Goal: Transaction & Acquisition: Purchase product/service

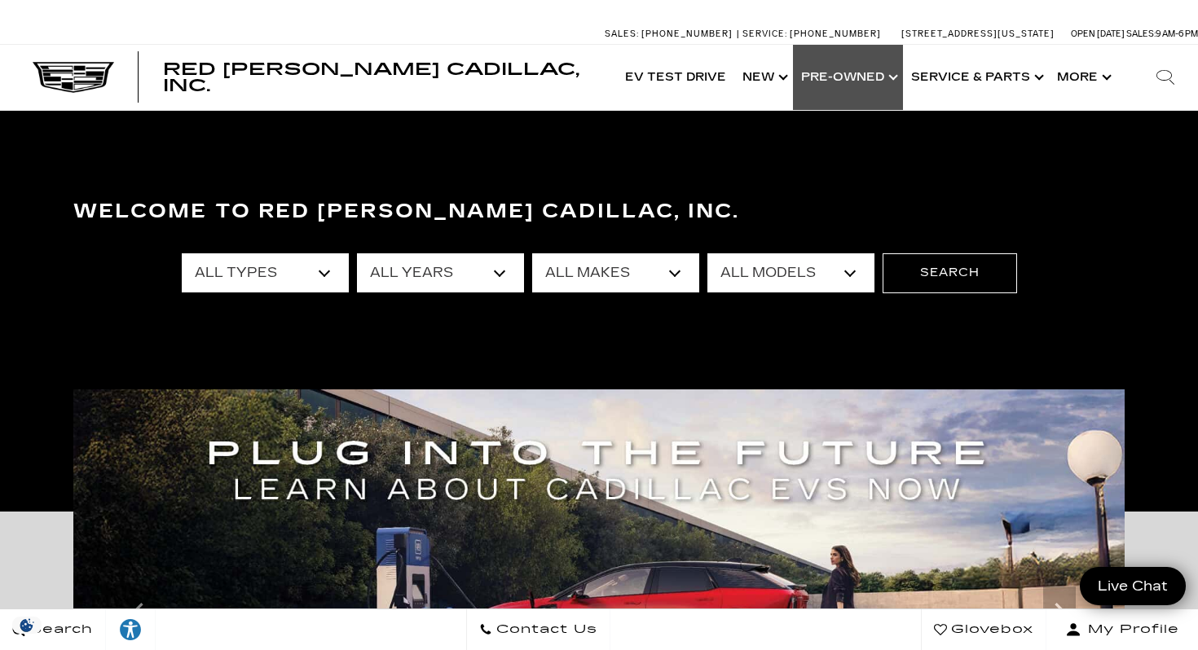
click at [869, 68] on link "Show Pre-Owned" at bounding box center [848, 77] width 110 height 65
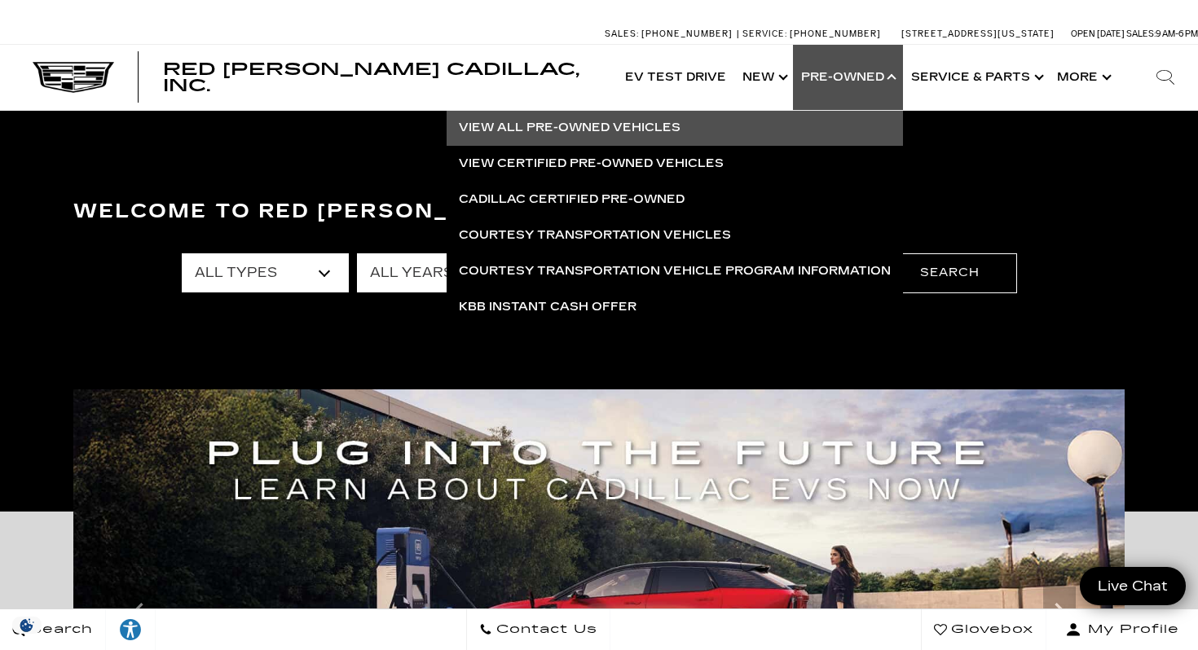
click at [593, 121] on link "View All Pre-Owned Vehicles" at bounding box center [675, 128] width 456 height 36
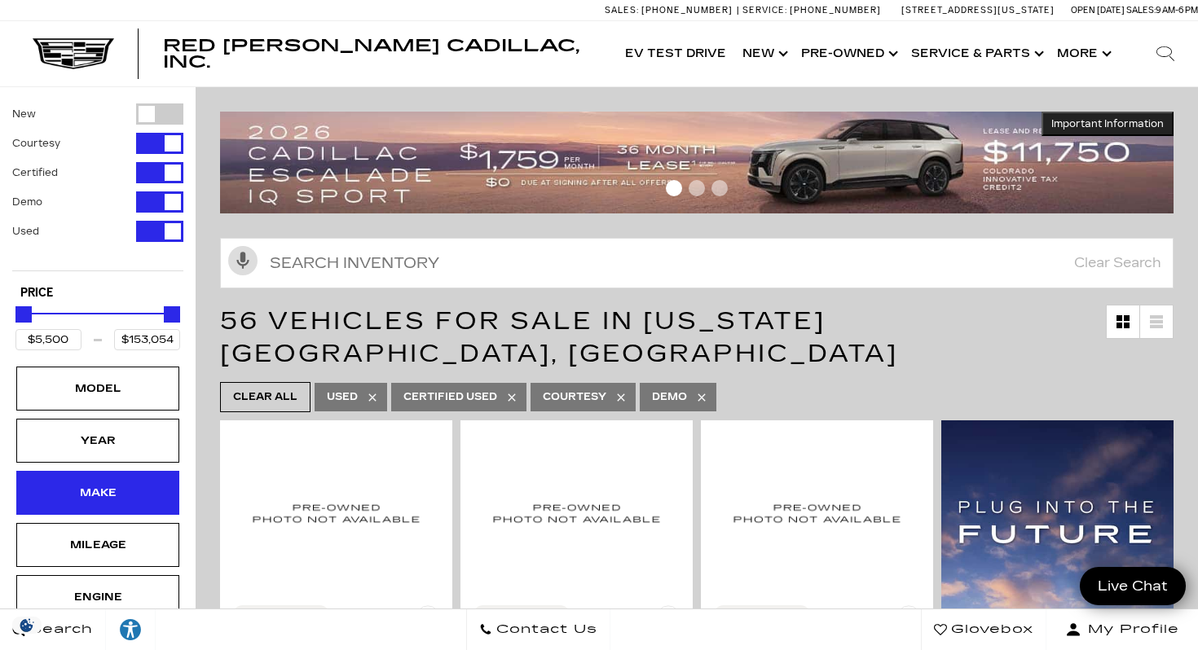
click at [108, 500] on div "Make" at bounding box center [97, 493] width 81 height 18
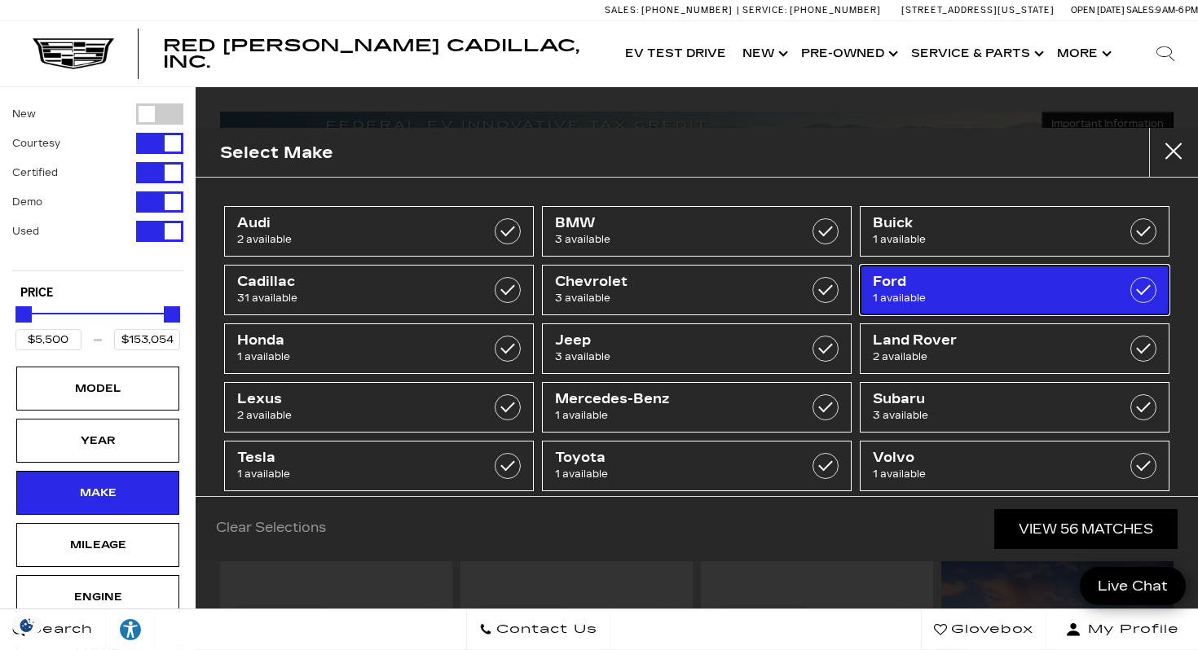
click at [926, 300] on span "1 available" at bounding box center [993, 298] width 241 height 16
type input "$26,689"
checkbox input "true"
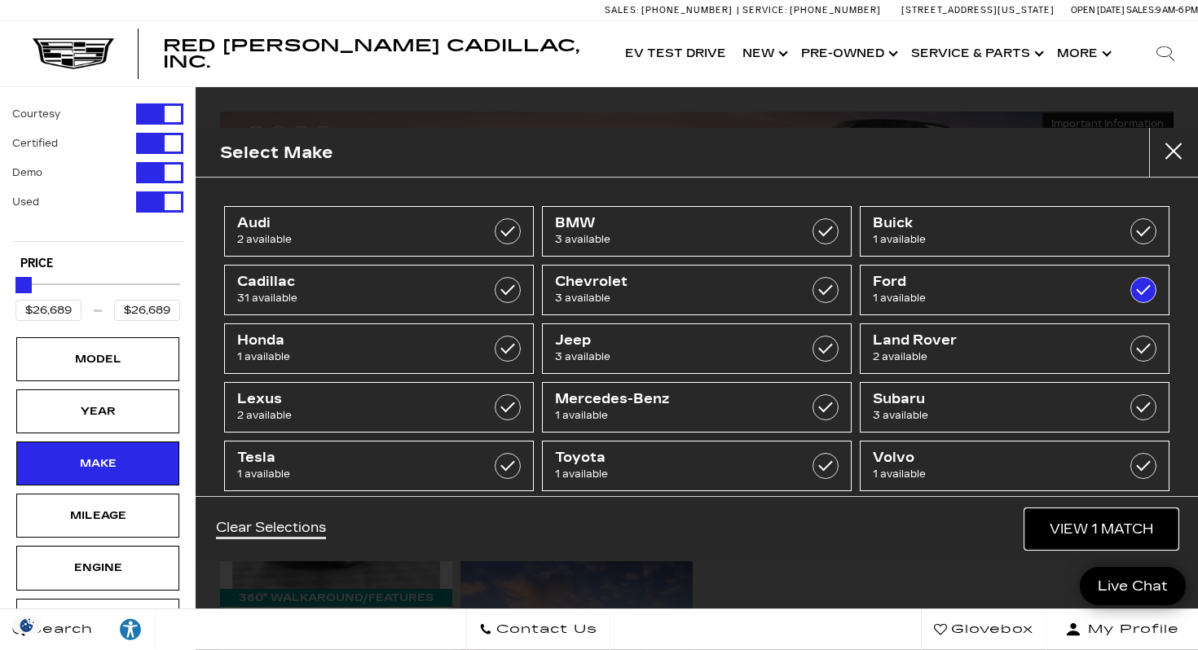
click at [1068, 522] on link "View 1 Match" at bounding box center [1101, 529] width 152 height 40
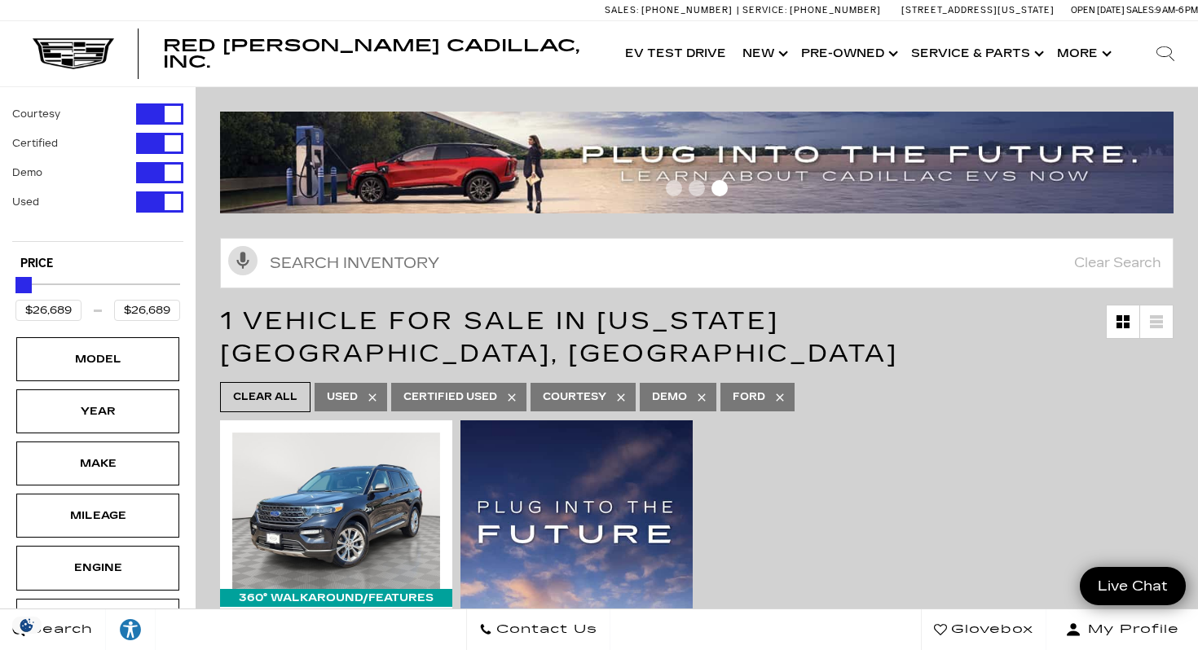
click at [781, 391] on icon at bounding box center [779, 397] width 13 height 13
type input "$5,500"
type input "$153,054"
checkbox input "false"
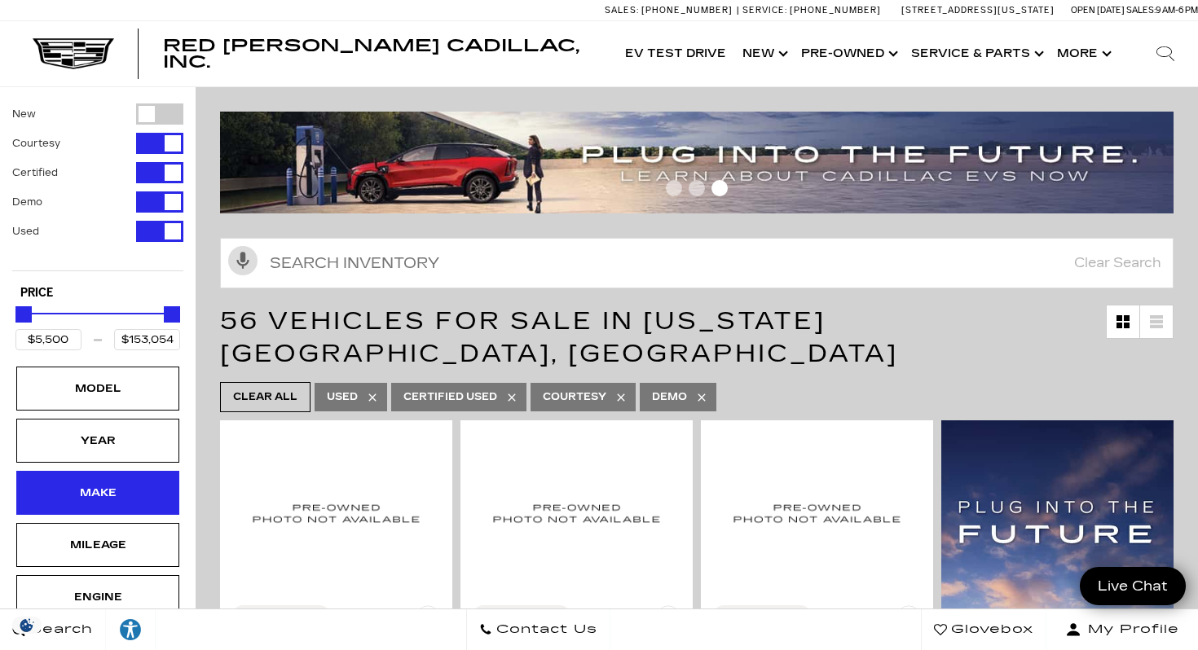
click at [103, 489] on div "Make" at bounding box center [97, 493] width 81 height 18
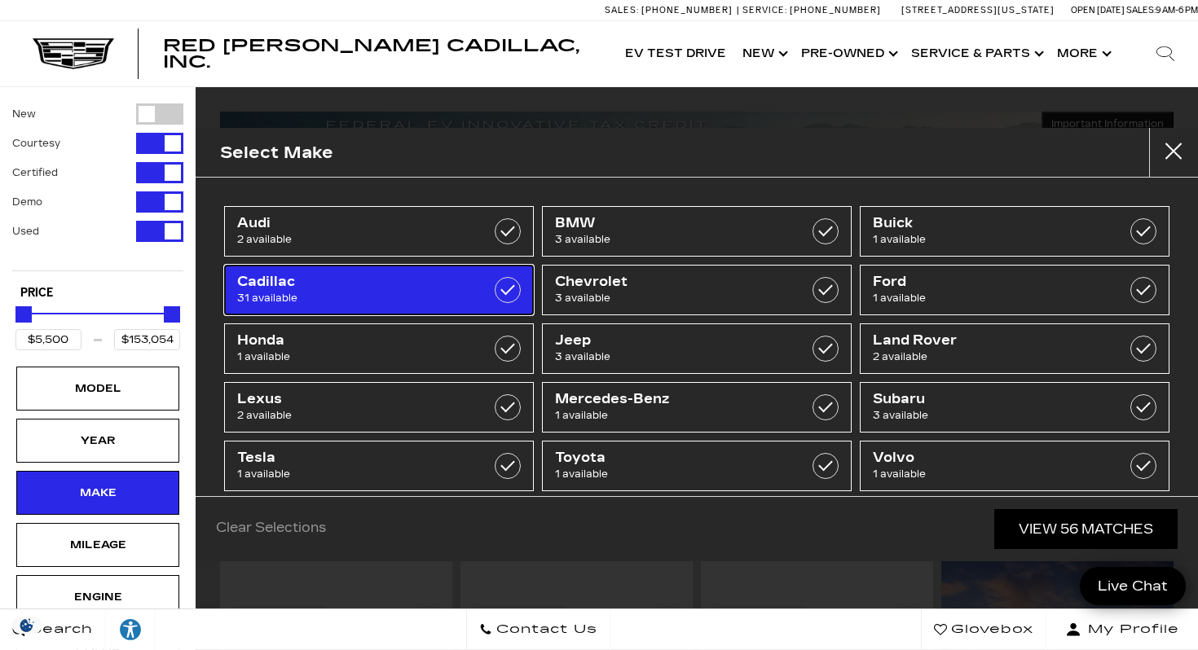
click at [262, 296] on span "31 available" at bounding box center [357, 298] width 241 height 16
type input "$9,500"
checkbox input "true"
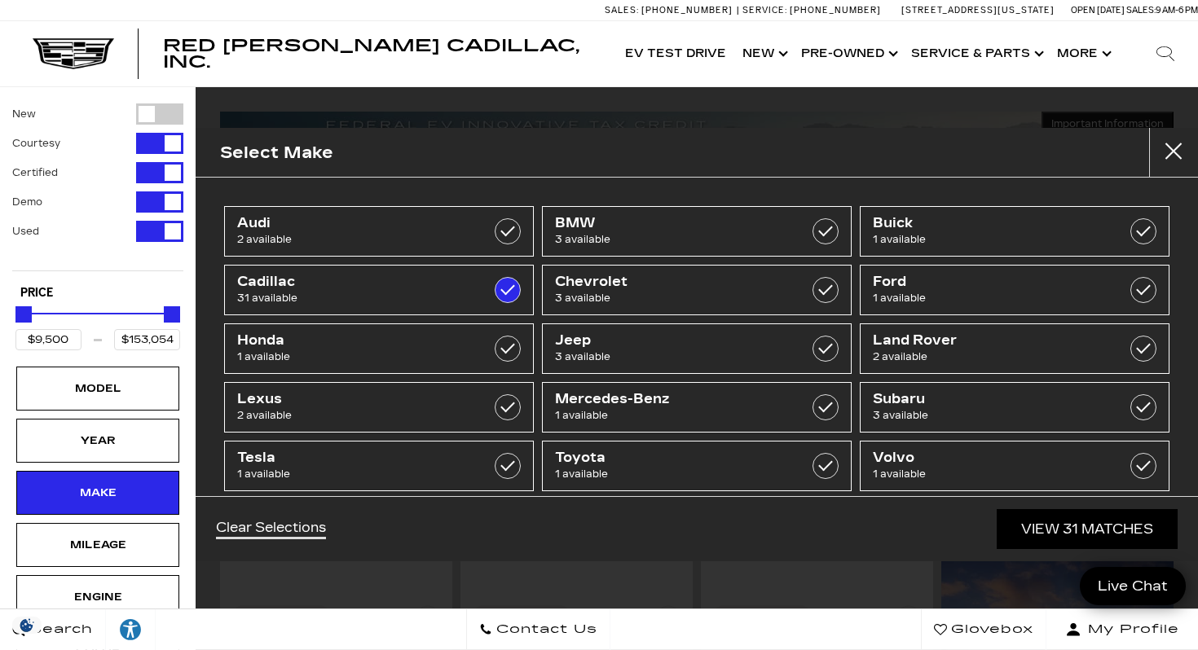
click at [1039, 504] on div "Clear Selections View 31 Matches" at bounding box center [697, 528] width 1002 height 65
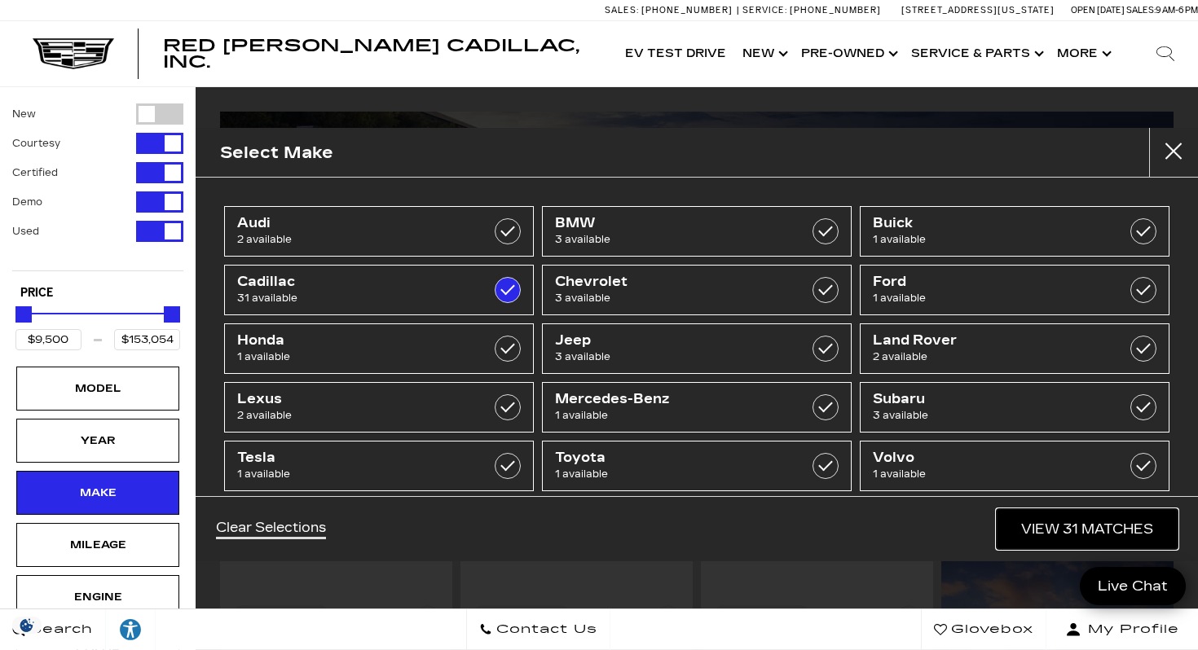
click at [1037, 530] on link "View 31 Matches" at bounding box center [1087, 529] width 181 height 40
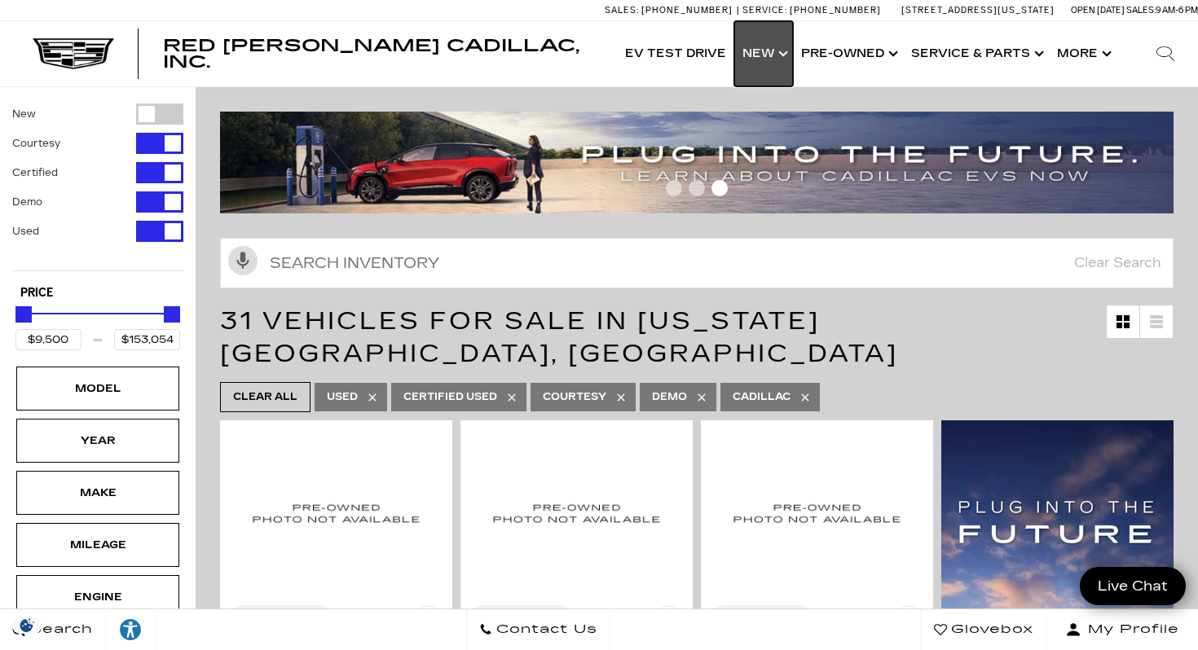
click at [763, 51] on link "Show New" at bounding box center [763, 53] width 59 height 65
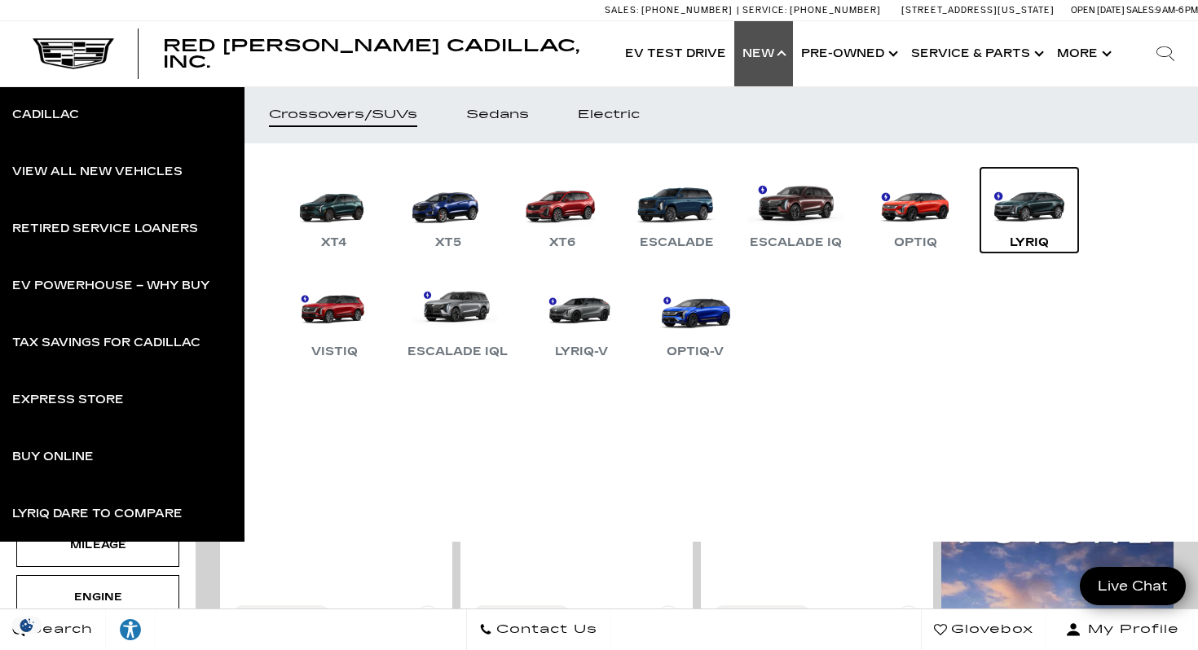
click at [1019, 218] on link "LYRIQ" at bounding box center [1029, 210] width 98 height 85
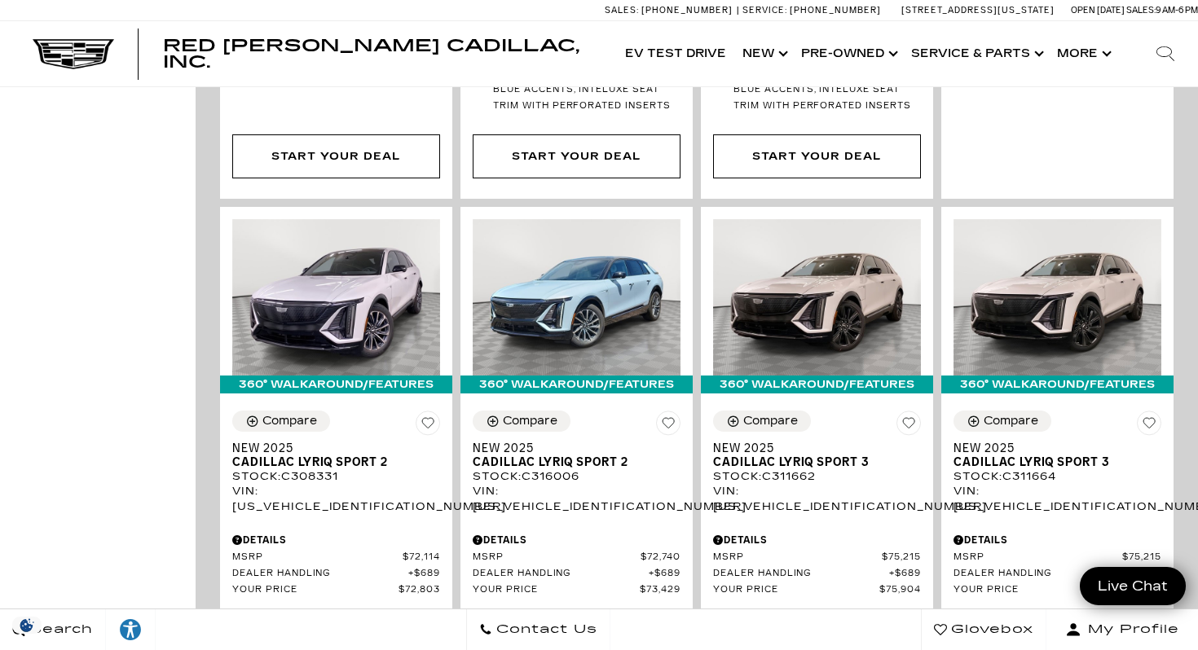
scroll to position [2856, 0]
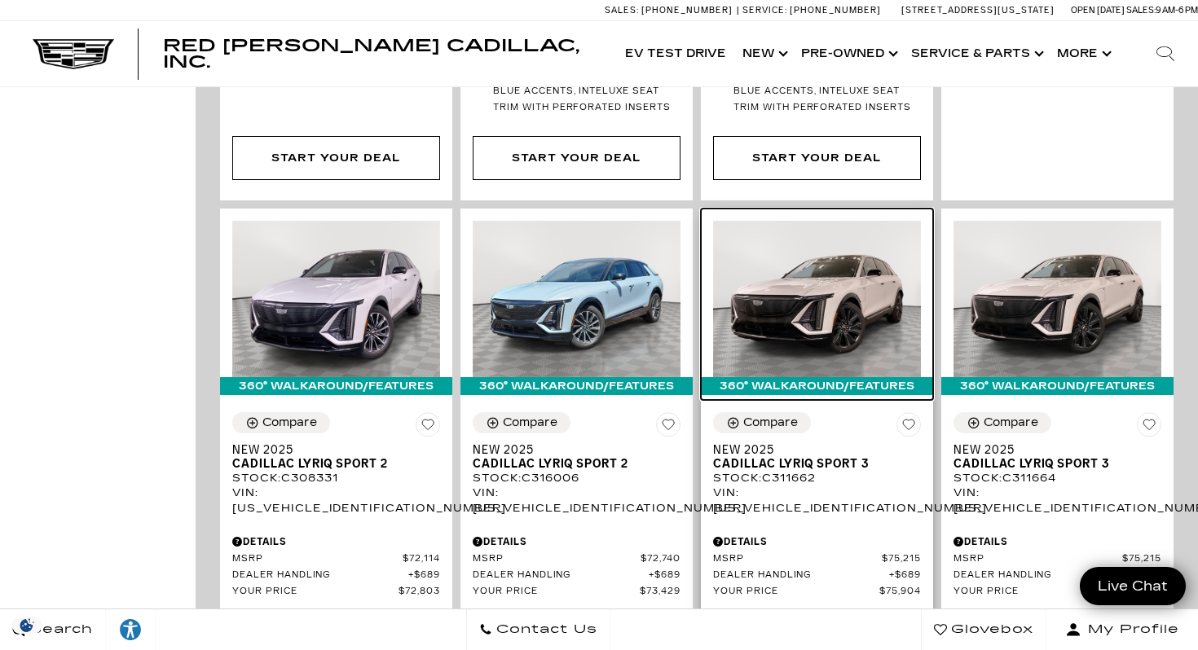
click at [839, 221] on img at bounding box center [817, 299] width 208 height 156
click at [821, 221] on img at bounding box center [817, 299] width 208 height 156
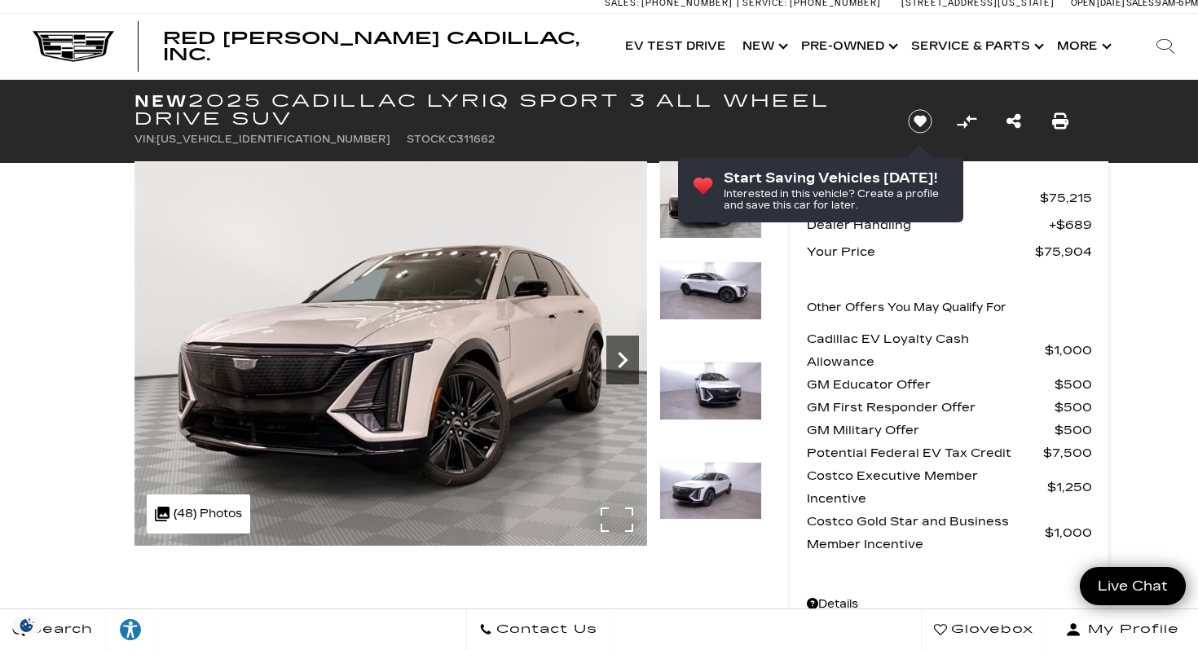
click at [614, 351] on icon "Next" at bounding box center [622, 360] width 33 height 33
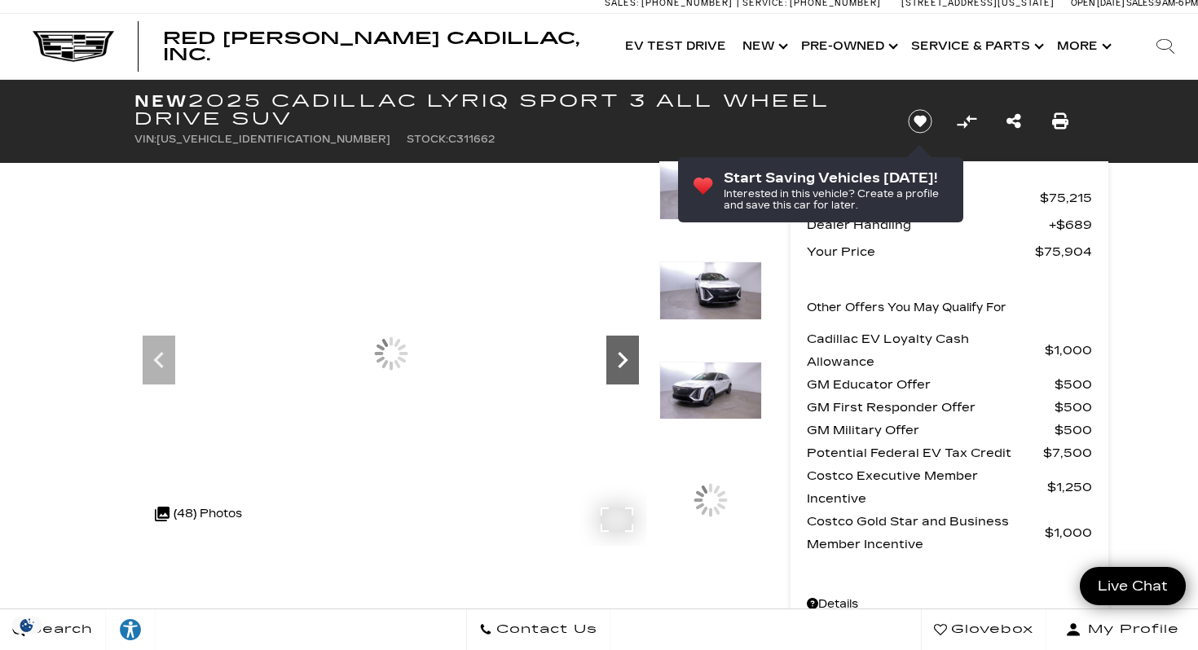
click at [614, 351] on icon "Next" at bounding box center [622, 360] width 33 height 33
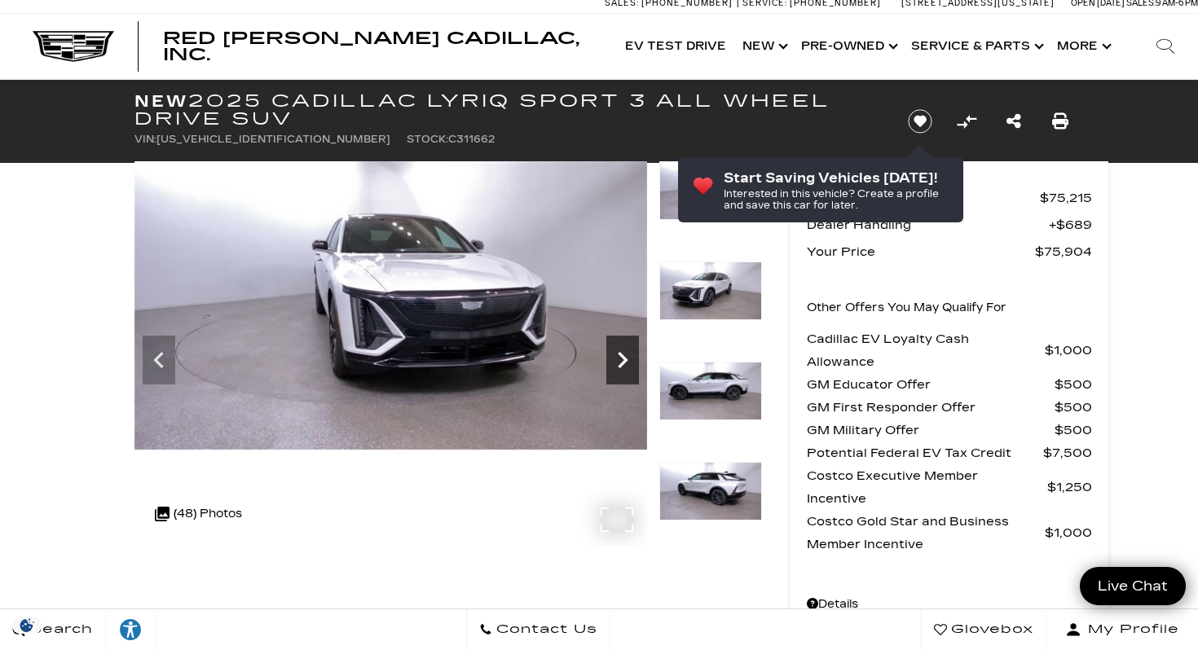
click at [614, 351] on icon "Next" at bounding box center [622, 360] width 33 height 33
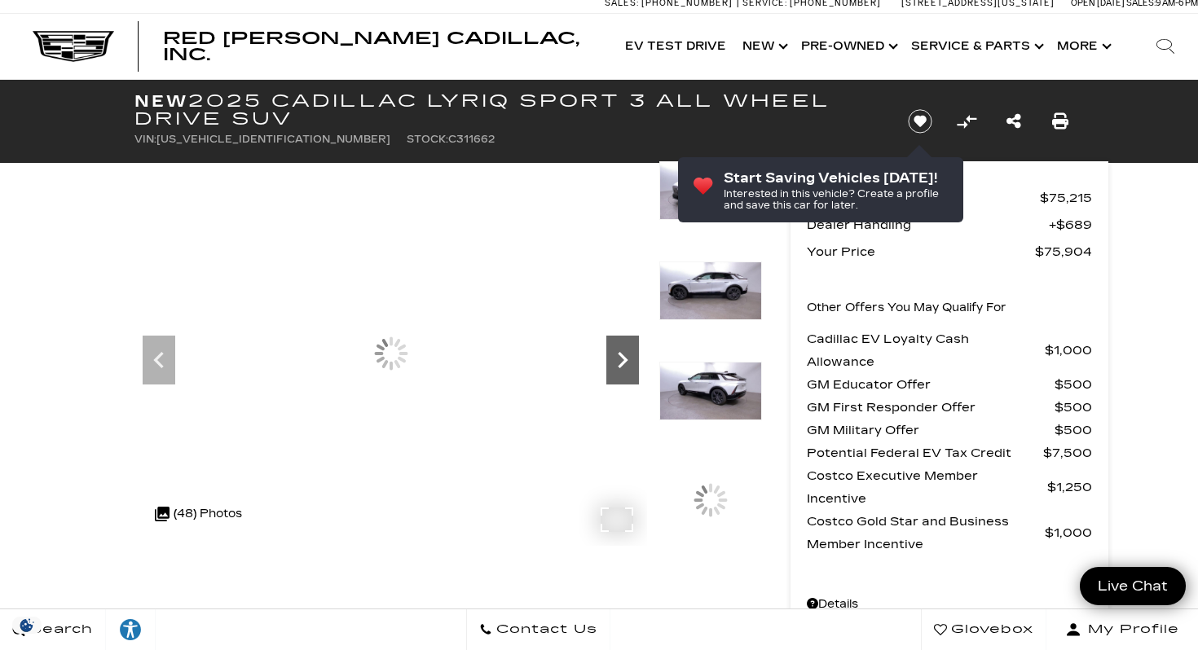
click at [614, 351] on icon "Next" at bounding box center [622, 360] width 33 height 33
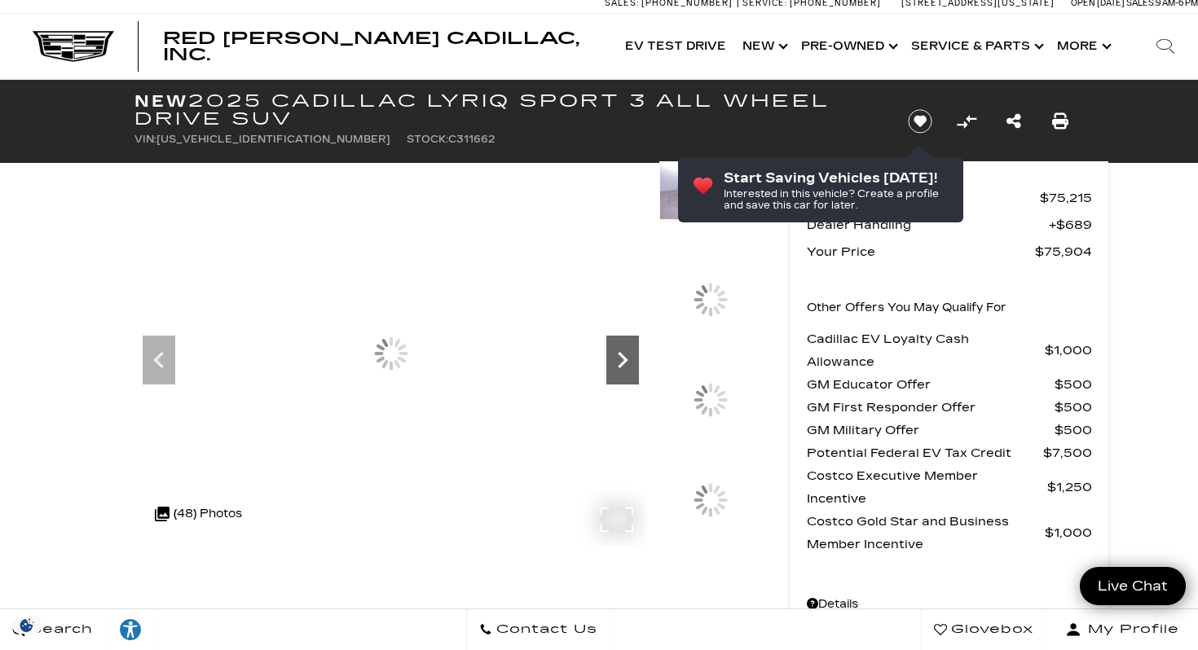
click at [614, 351] on icon "Next" at bounding box center [622, 360] width 33 height 33
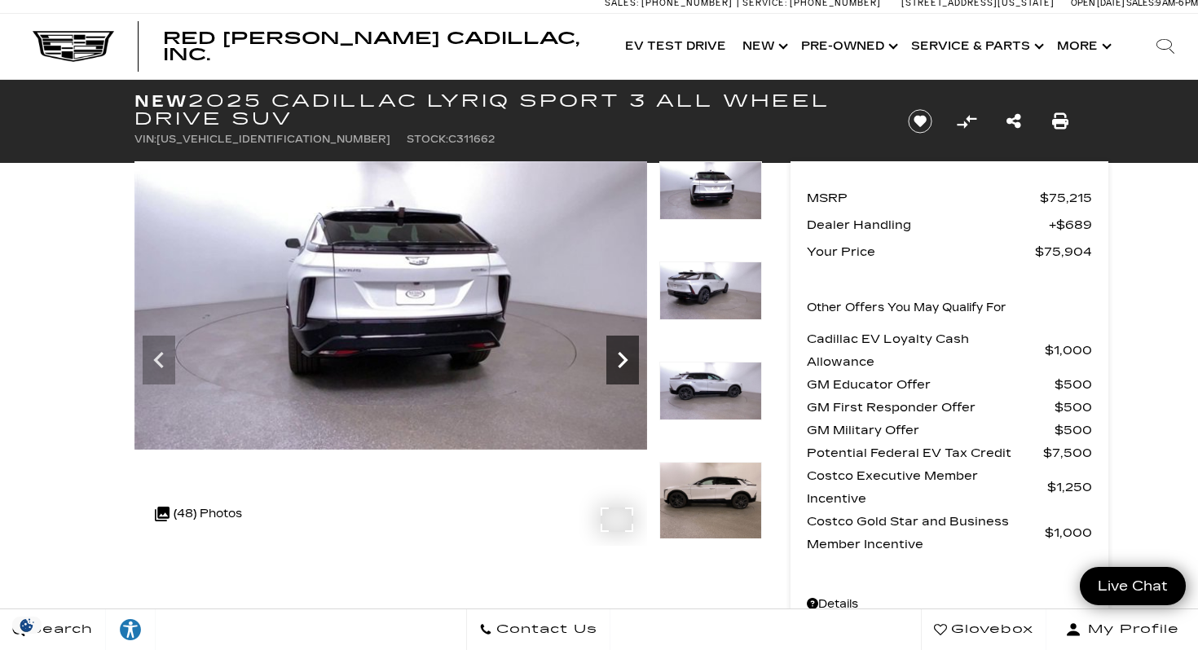
click at [614, 351] on icon "Next" at bounding box center [622, 360] width 33 height 33
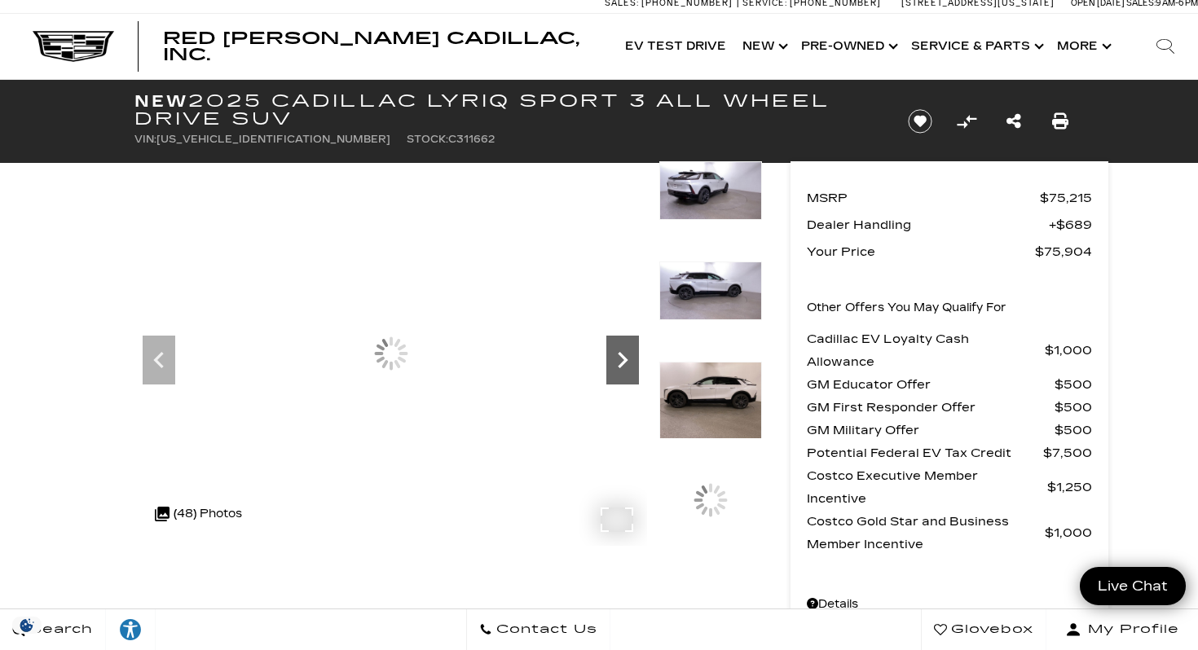
click at [614, 351] on icon "Next" at bounding box center [622, 360] width 33 height 33
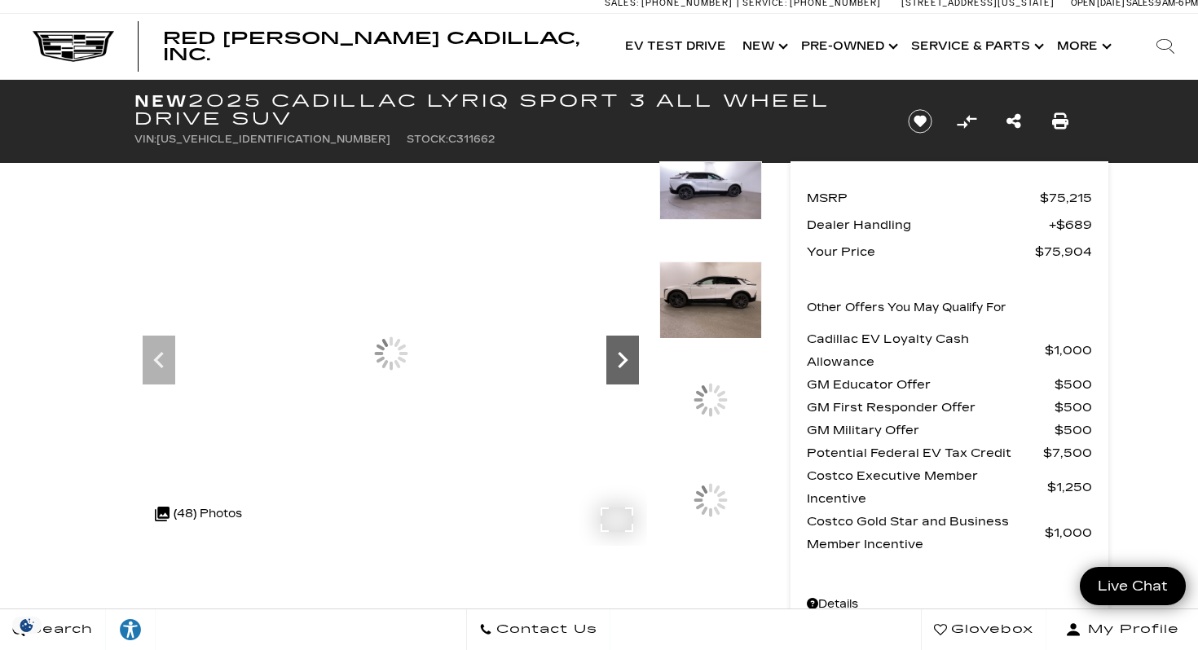
click at [614, 351] on icon "Next" at bounding box center [622, 360] width 33 height 33
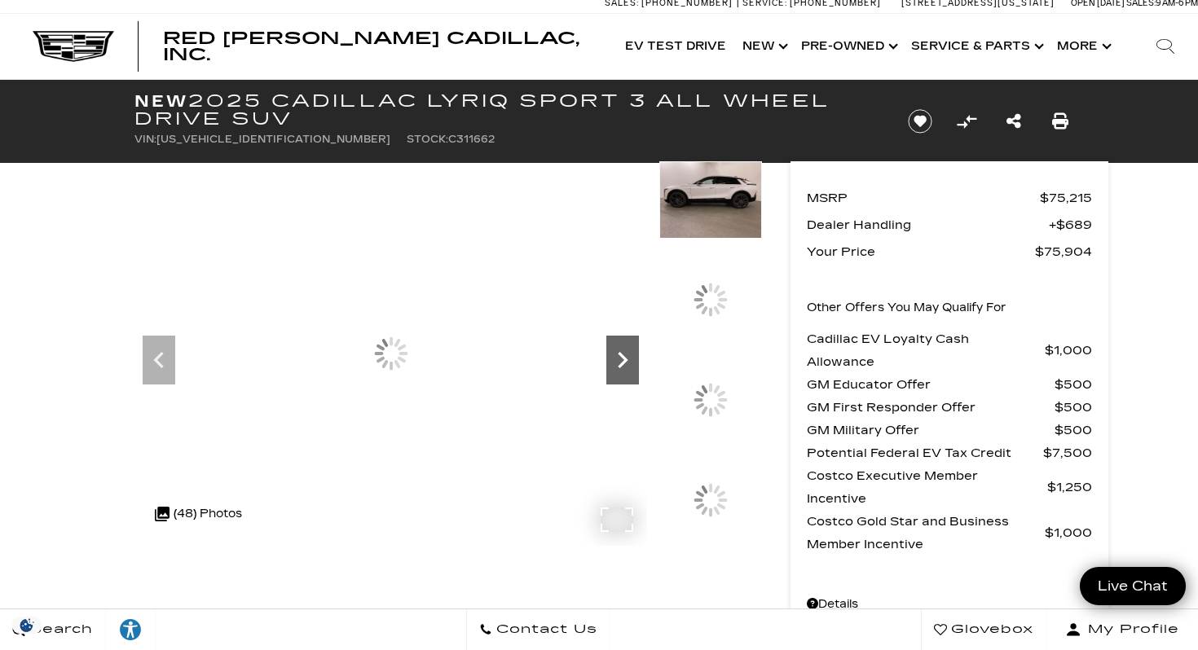
click at [614, 351] on icon "Next" at bounding box center [622, 360] width 33 height 33
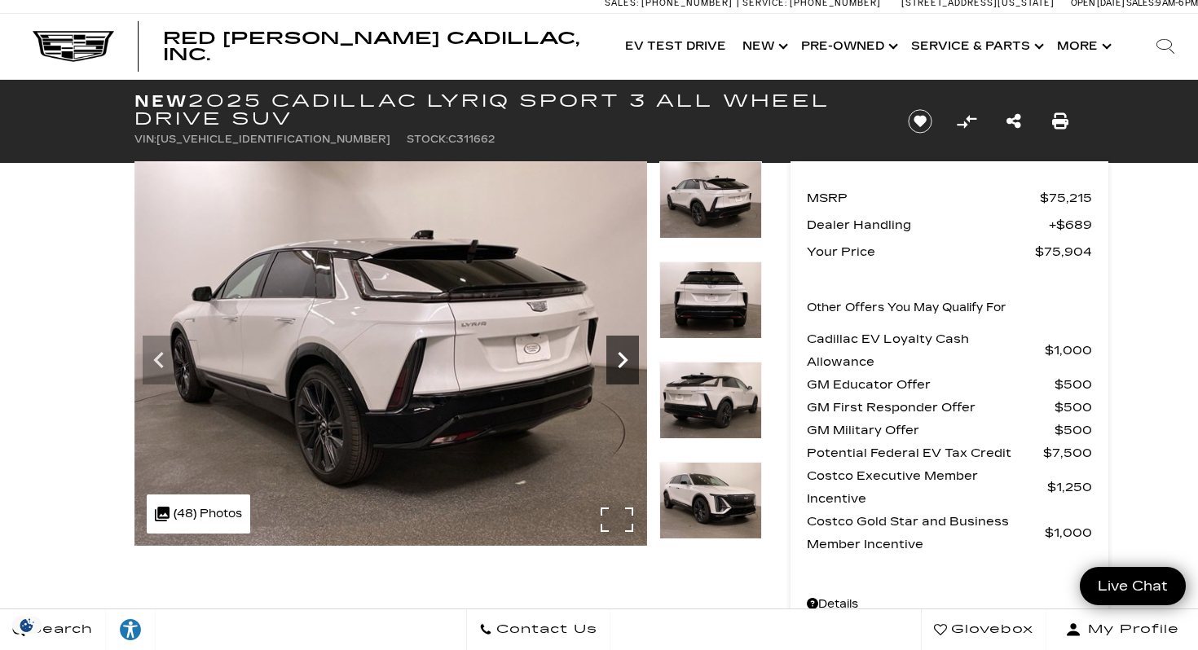
click at [614, 351] on icon "Next" at bounding box center [622, 360] width 33 height 33
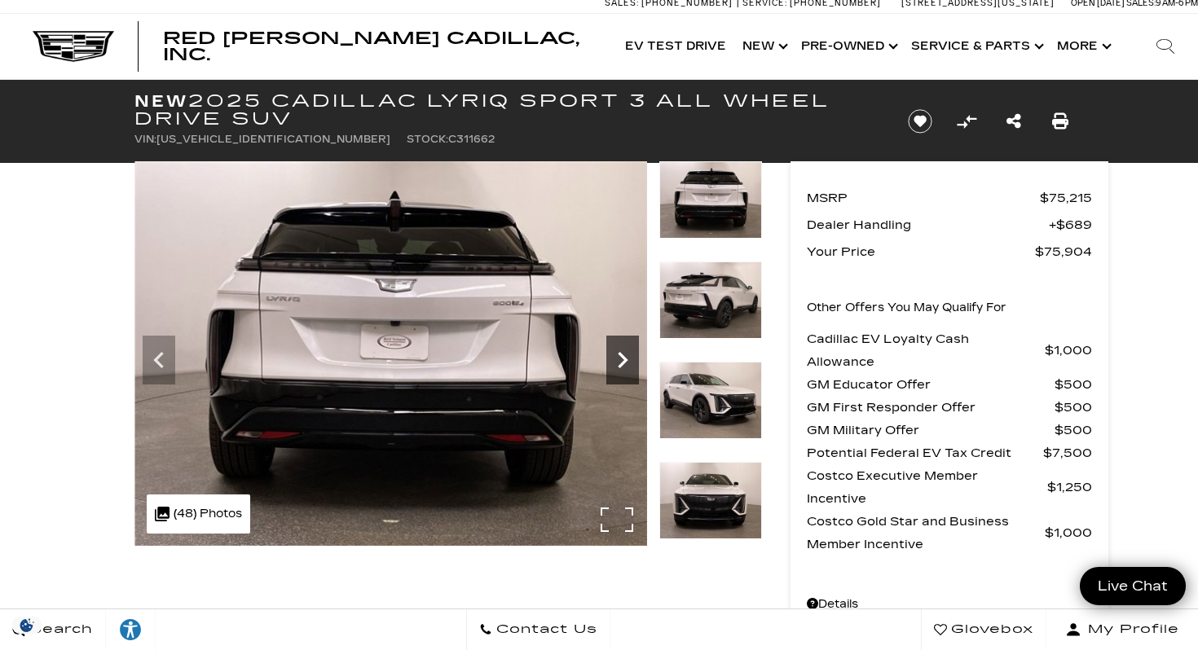
click at [614, 352] on icon "Next" at bounding box center [622, 360] width 33 height 33
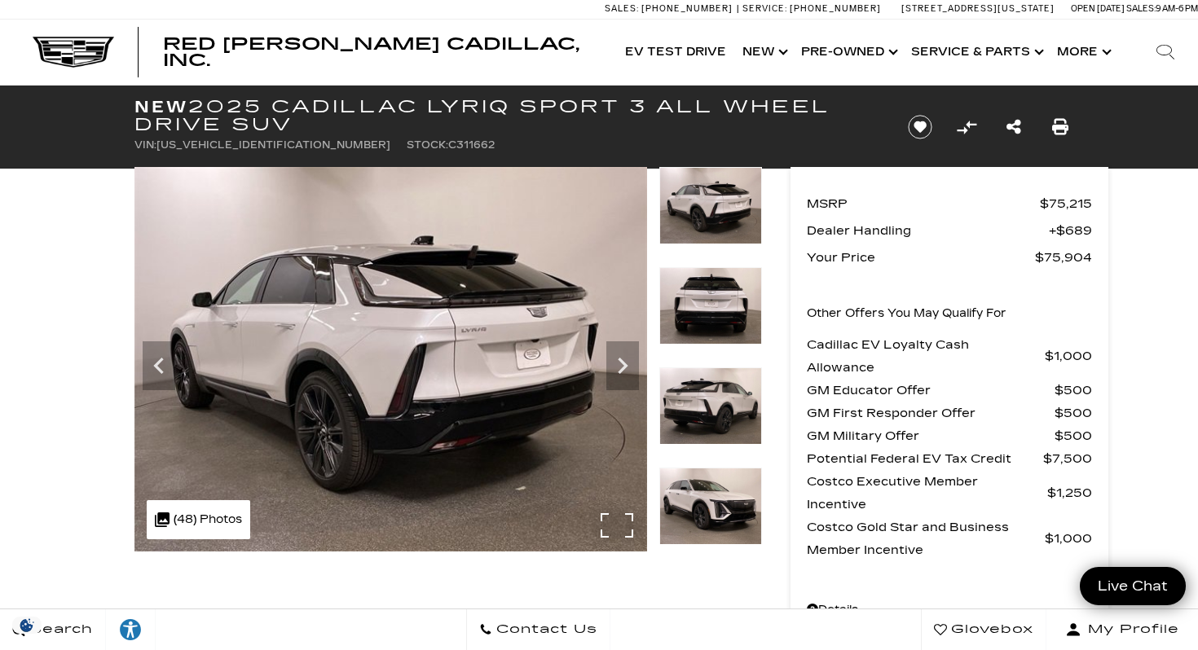
scroll to position [7, 0]
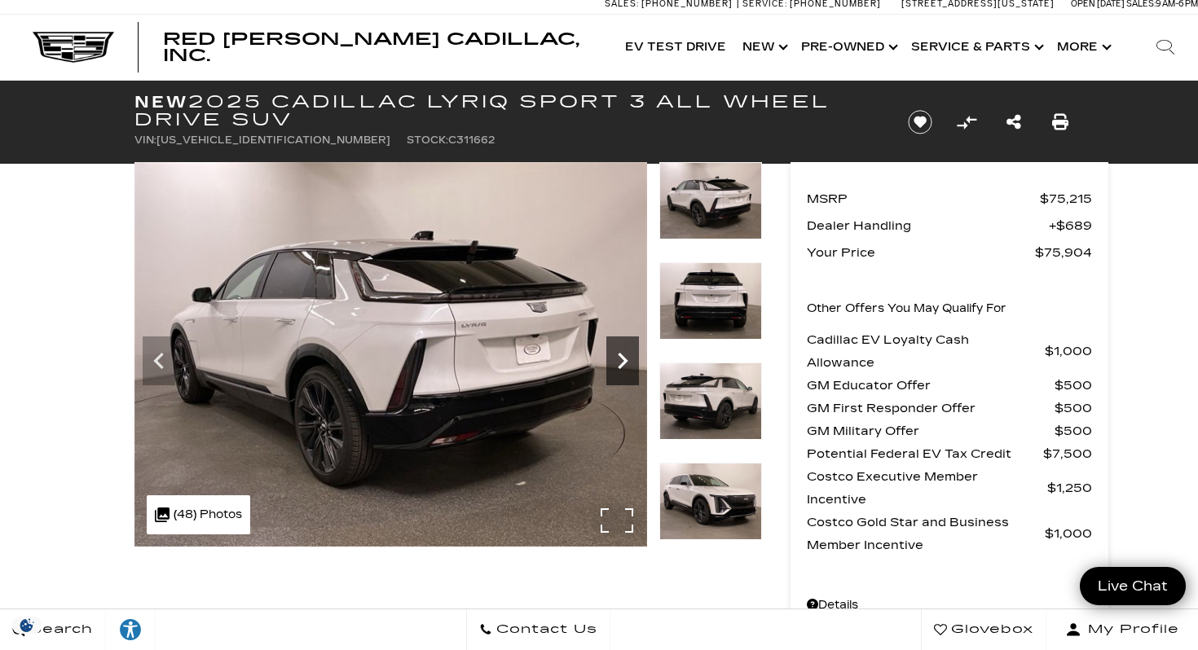
click at [627, 368] on icon "Next" at bounding box center [622, 361] width 33 height 33
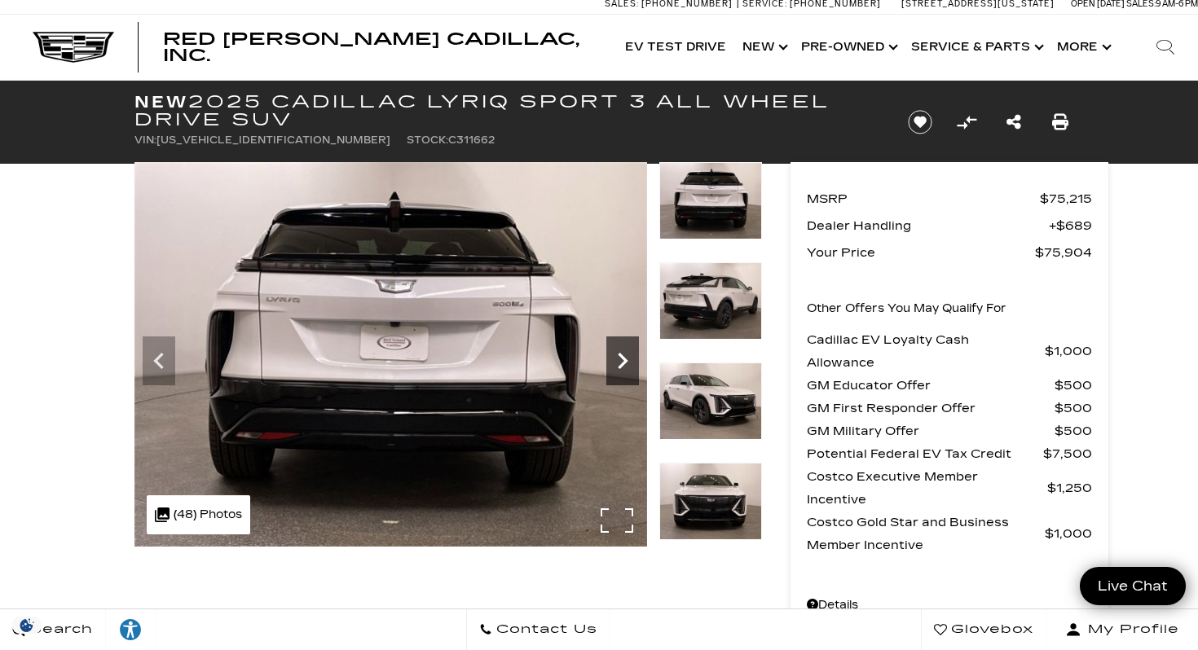
click at [627, 368] on icon "Next" at bounding box center [622, 361] width 33 height 33
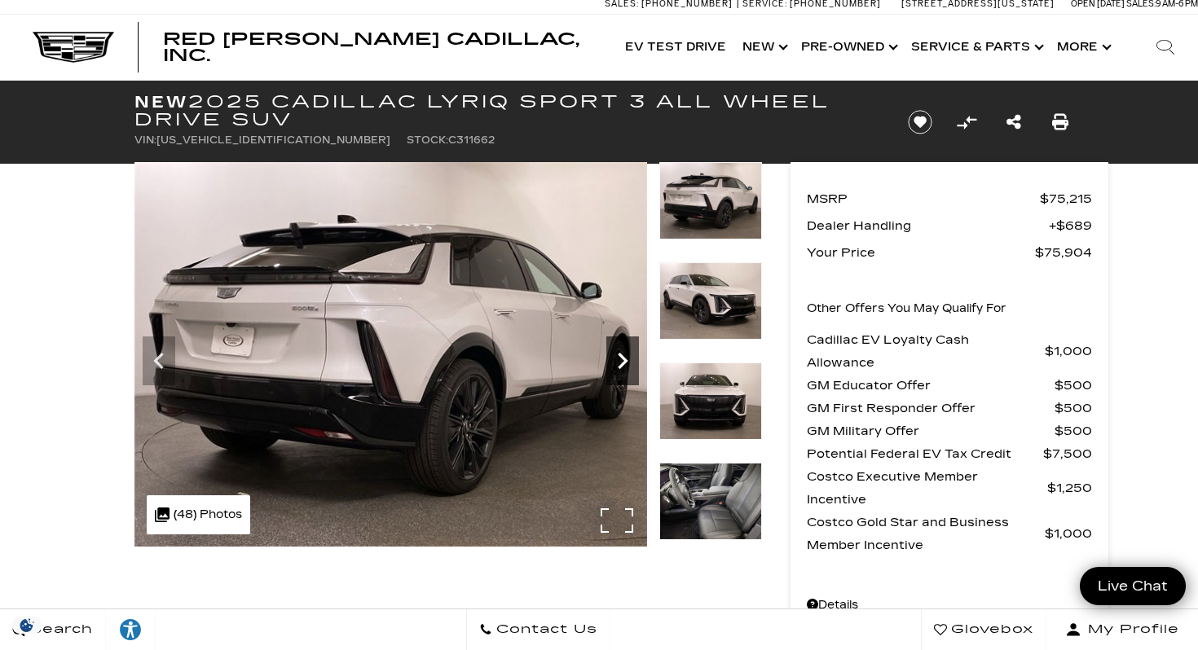
click at [627, 368] on icon "Next" at bounding box center [622, 361] width 33 height 33
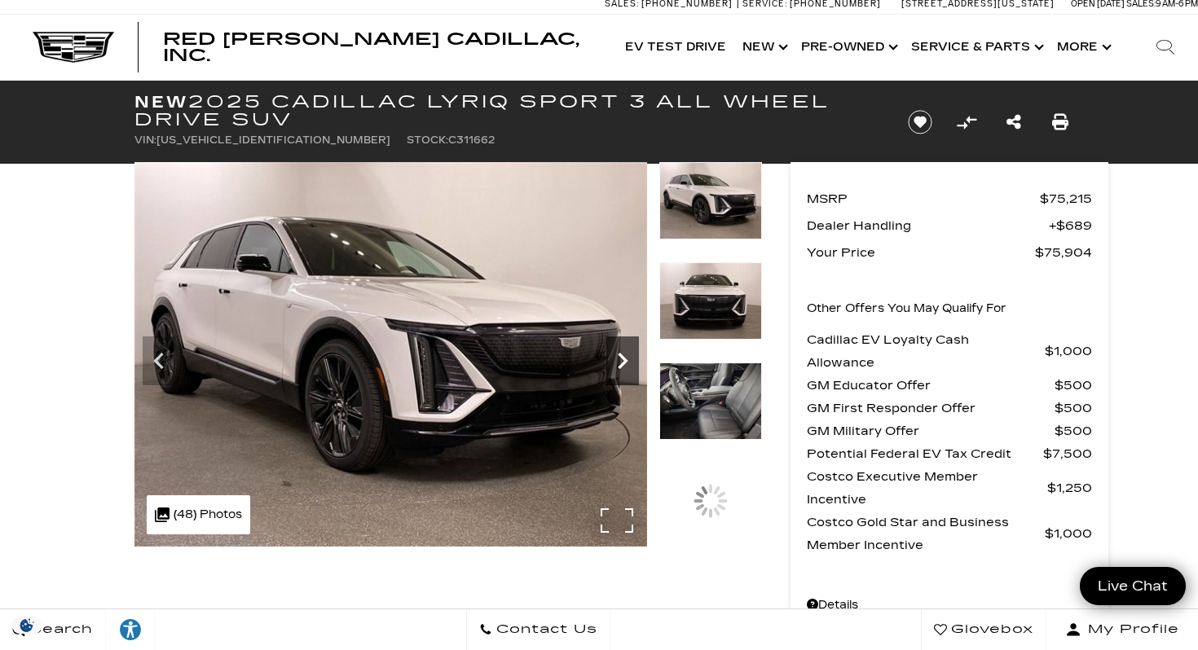
click at [627, 368] on icon "Next" at bounding box center [622, 361] width 33 height 33
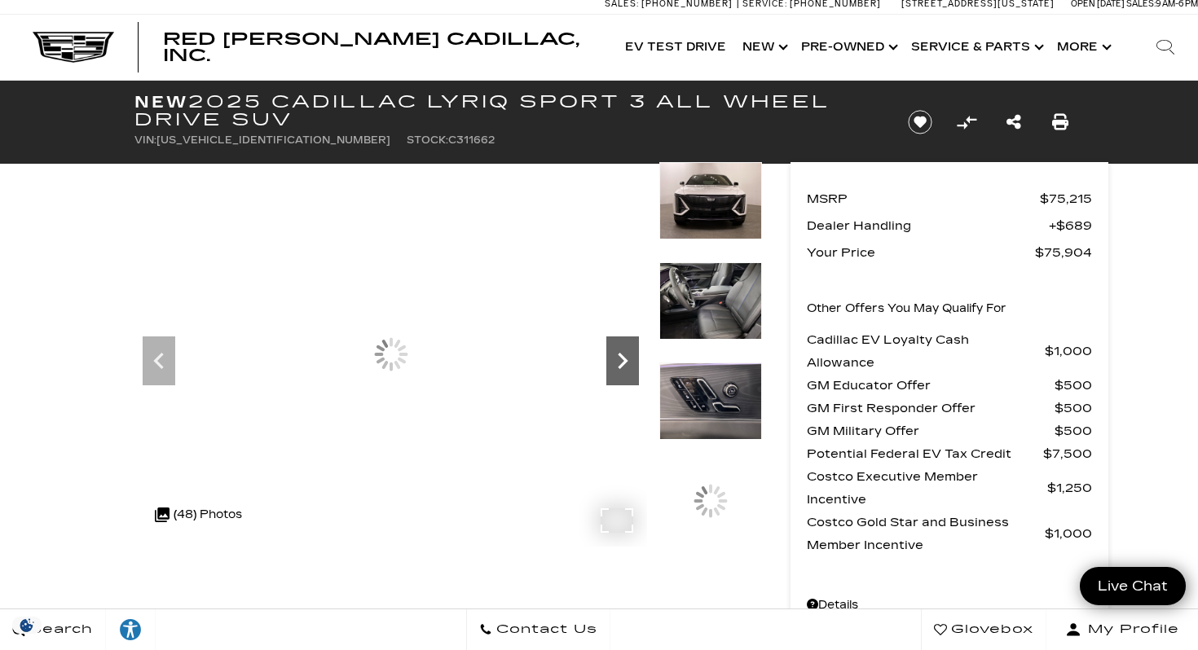
click at [627, 368] on icon "Next" at bounding box center [622, 361] width 33 height 33
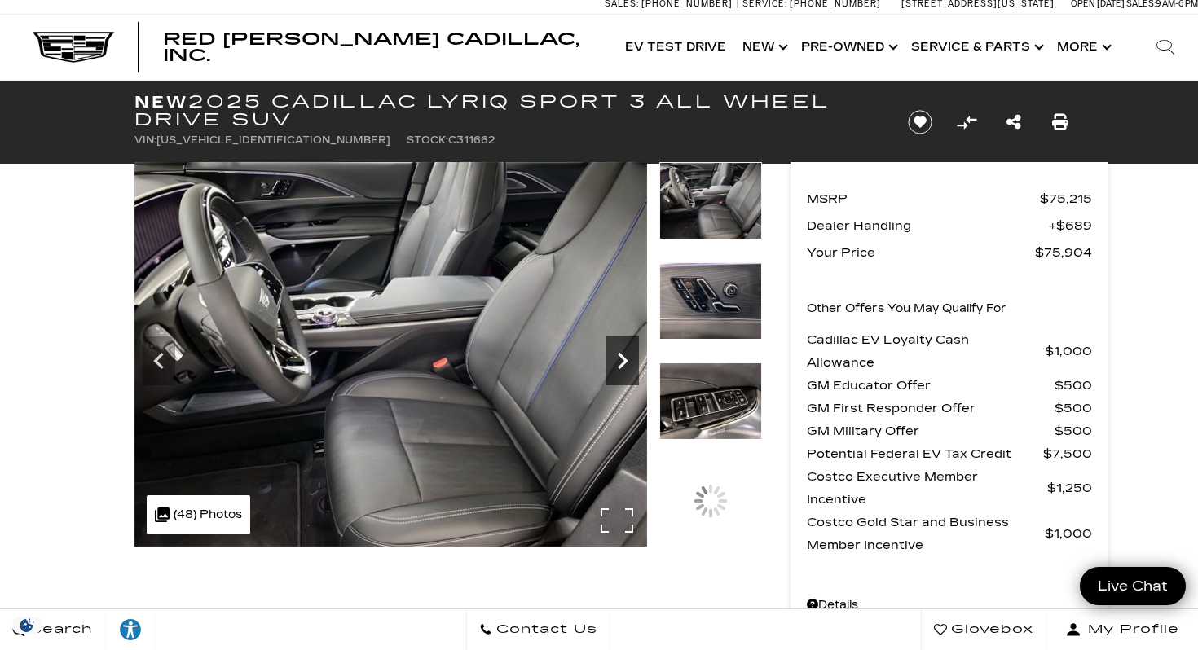
click at [627, 368] on icon "Next" at bounding box center [622, 361] width 33 height 33
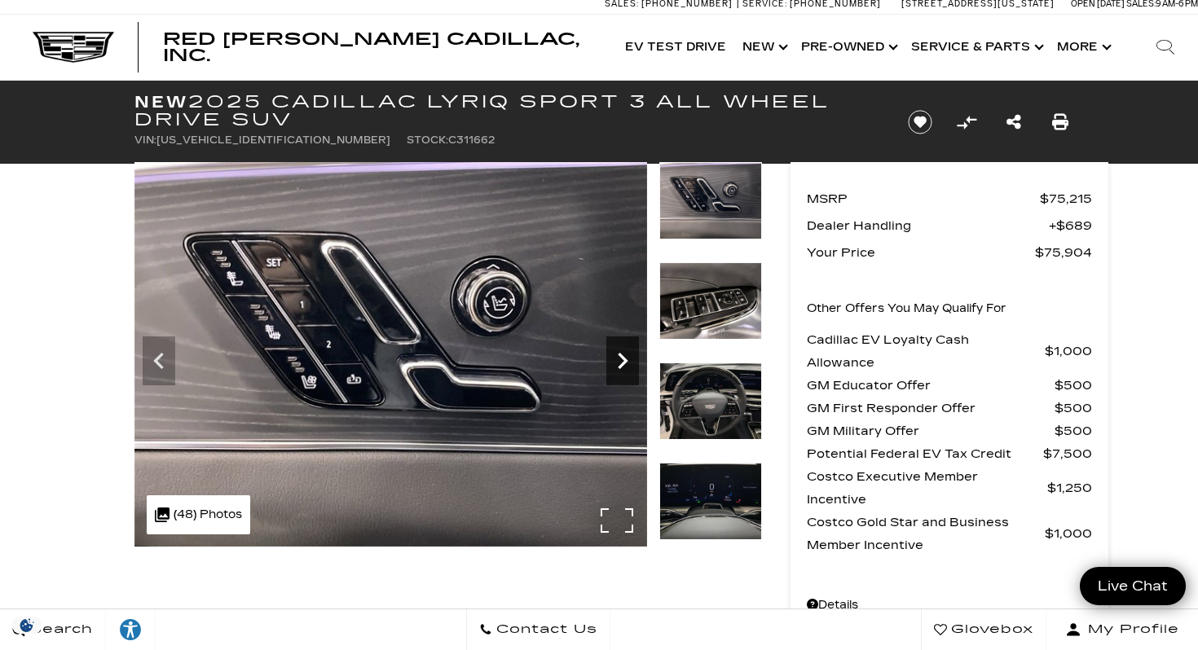
click at [627, 368] on icon "Next" at bounding box center [622, 361] width 33 height 33
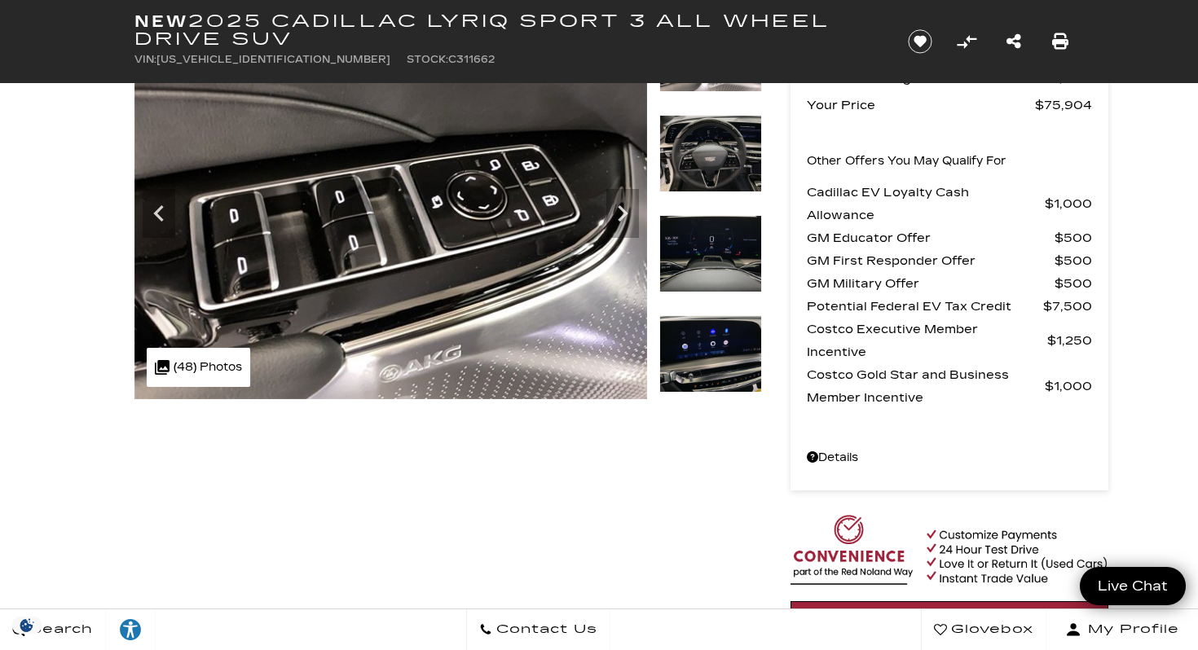
scroll to position [0, 0]
